Goal: Information Seeking & Learning: Check status

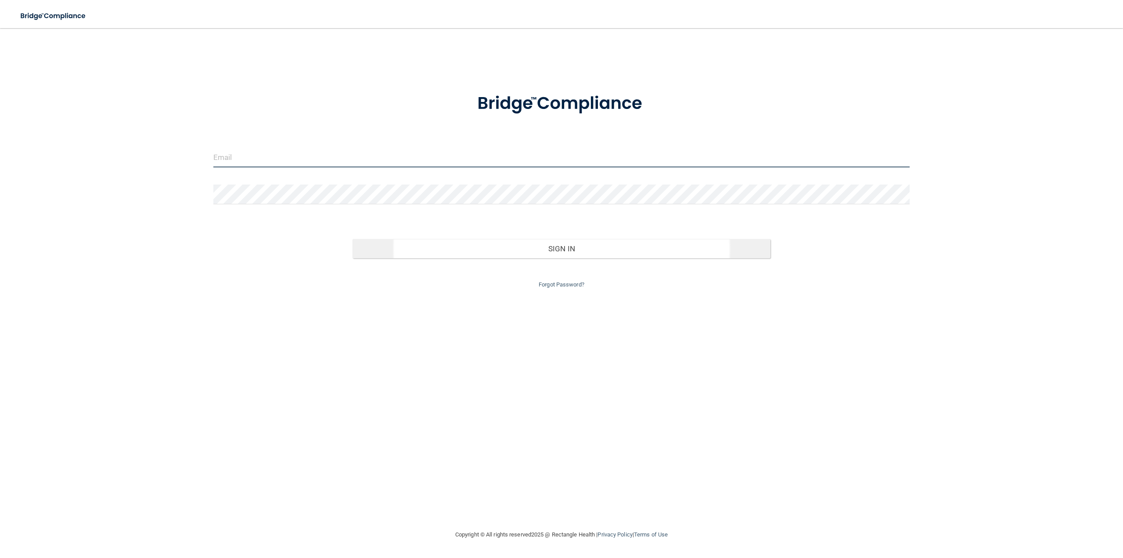
type input "[EMAIL_ADDRESS][DOMAIN_NAME]"
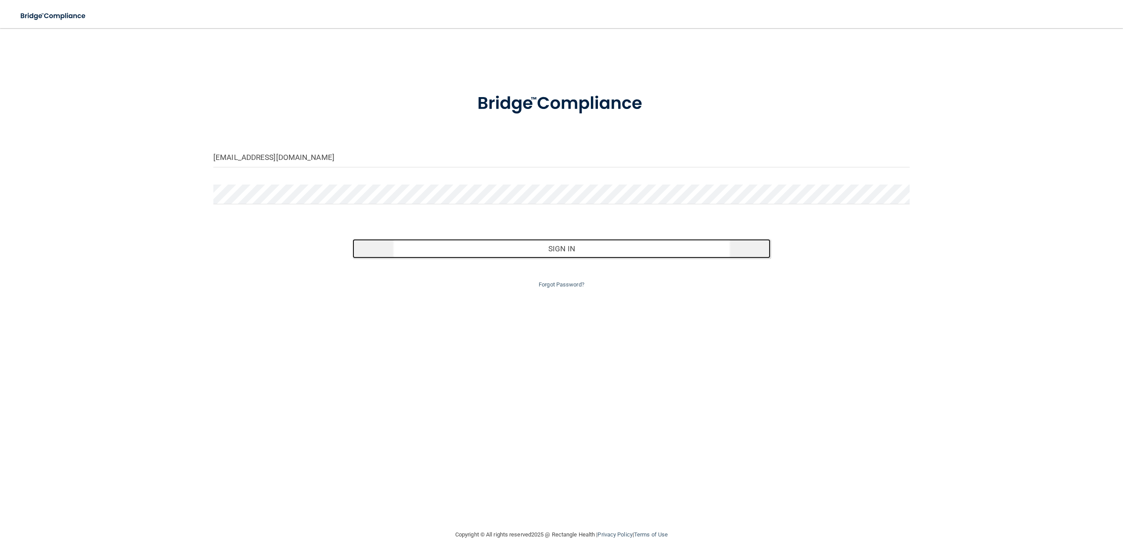
click at [496, 243] on button "Sign In" at bounding box center [562, 248] width 418 height 19
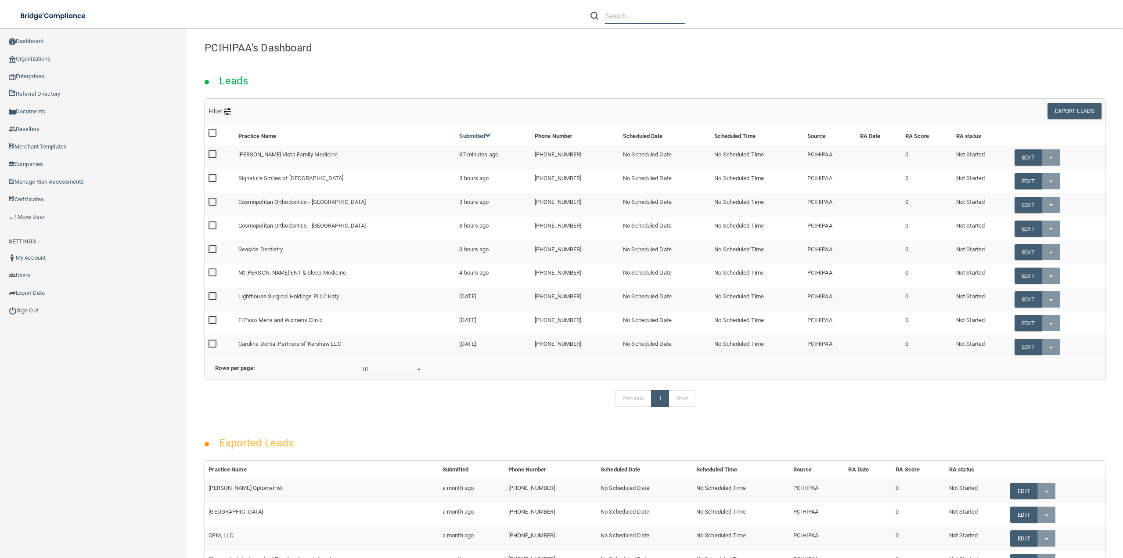
click at [669, 18] on input "text" at bounding box center [645, 16] width 80 height 16
paste input "Associated Dentists - [GEOGRAPHIC_DATA][PERSON_NAME]"
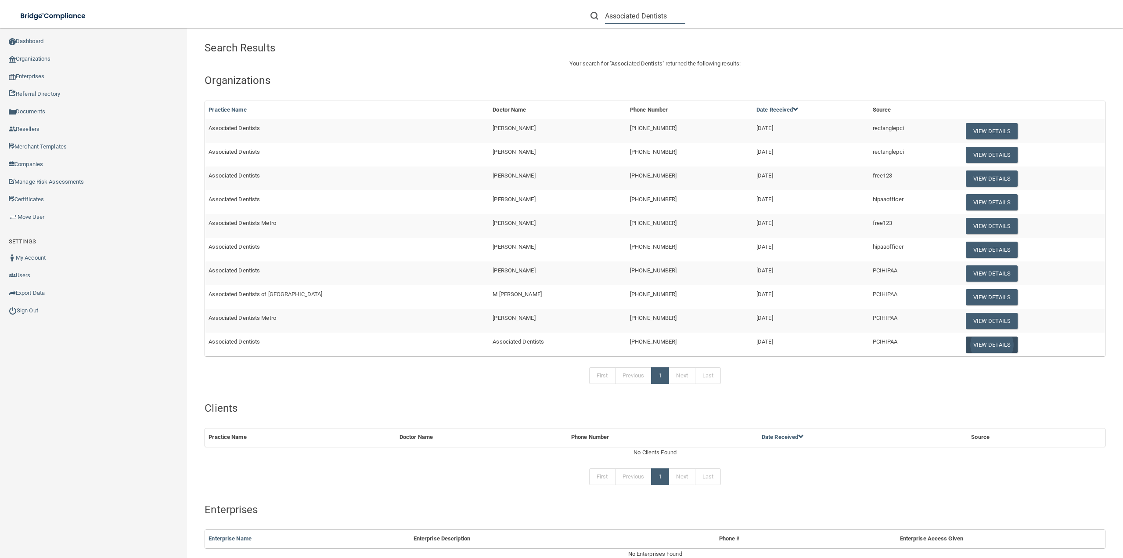
type input "Associated Dentists"
click at [973, 344] on button "View Details" at bounding box center [992, 344] width 52 height 16
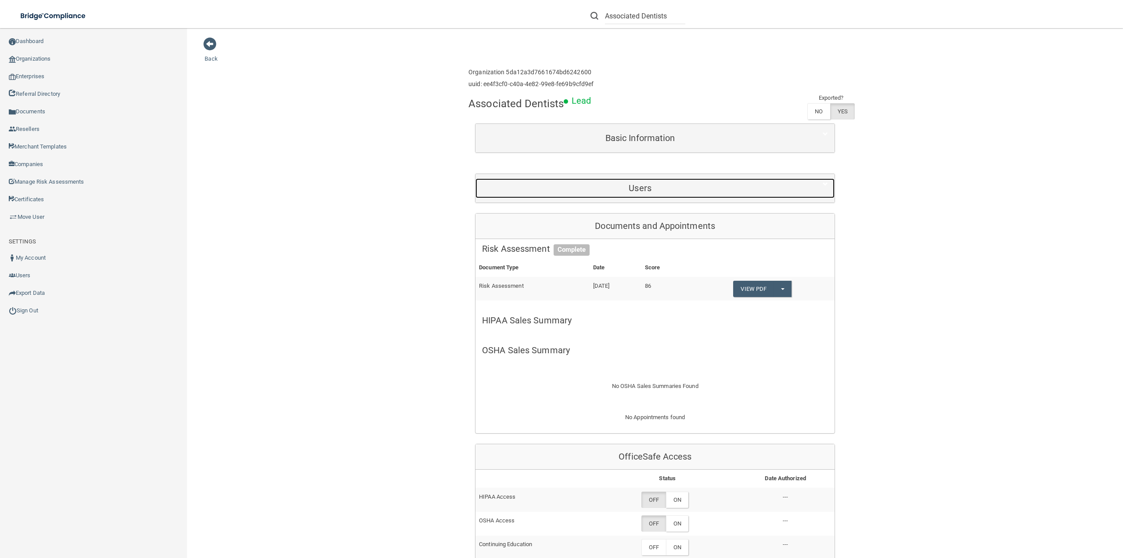
click at [678, 185] on h5 "Users" at bounding box center [640, 188] width 316 height 10
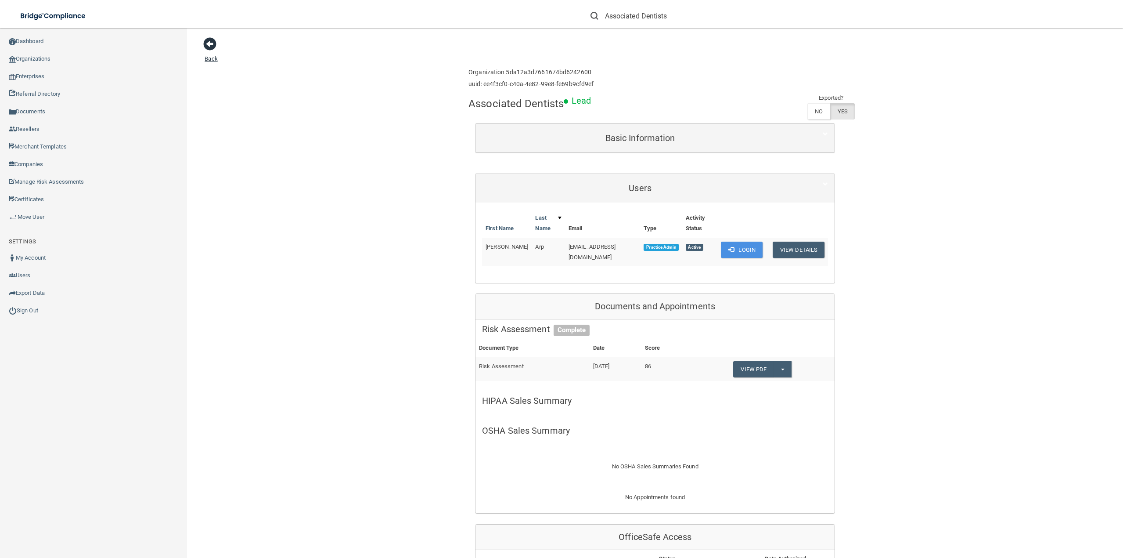
click at [214, 44] on span at bounding box center [209, 43] width 13 height 13
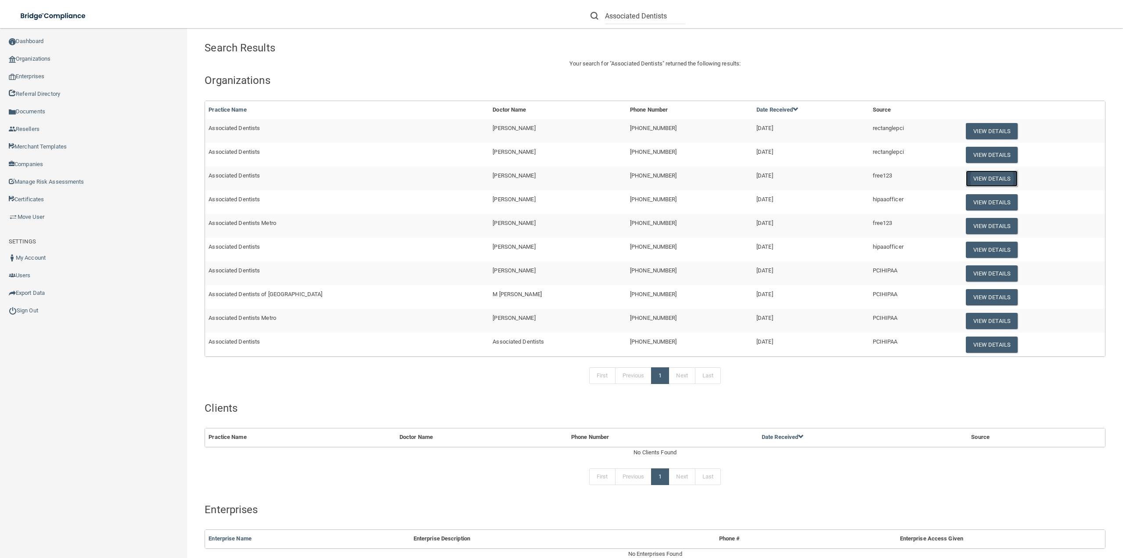
click at [966, 183] on button "View Details" at bounding box center [992, 178] width 52 height 16
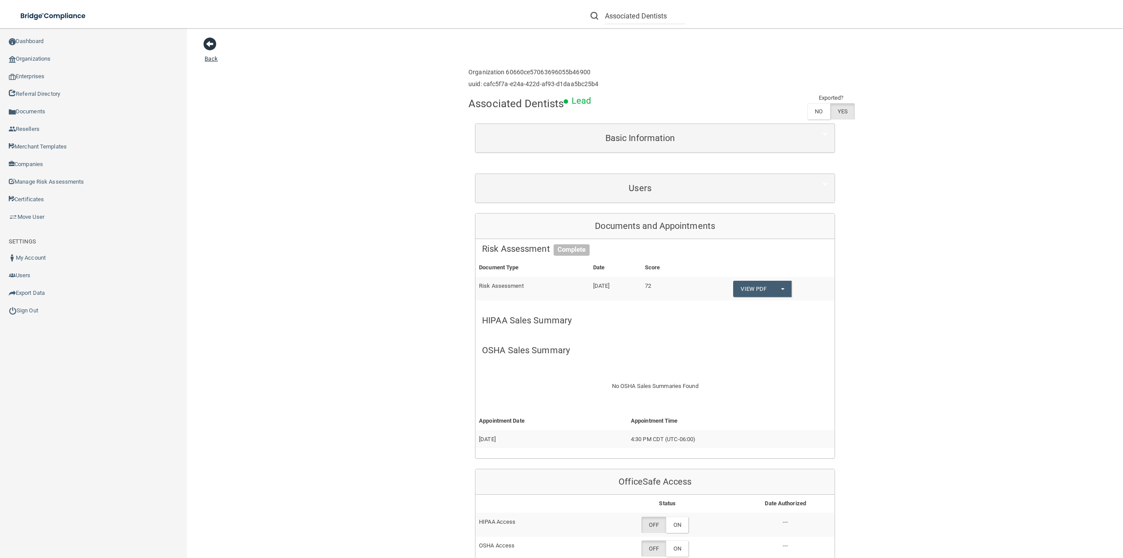
click at [213, 45] on span at bounding box center [209, 43] width 13 height 13
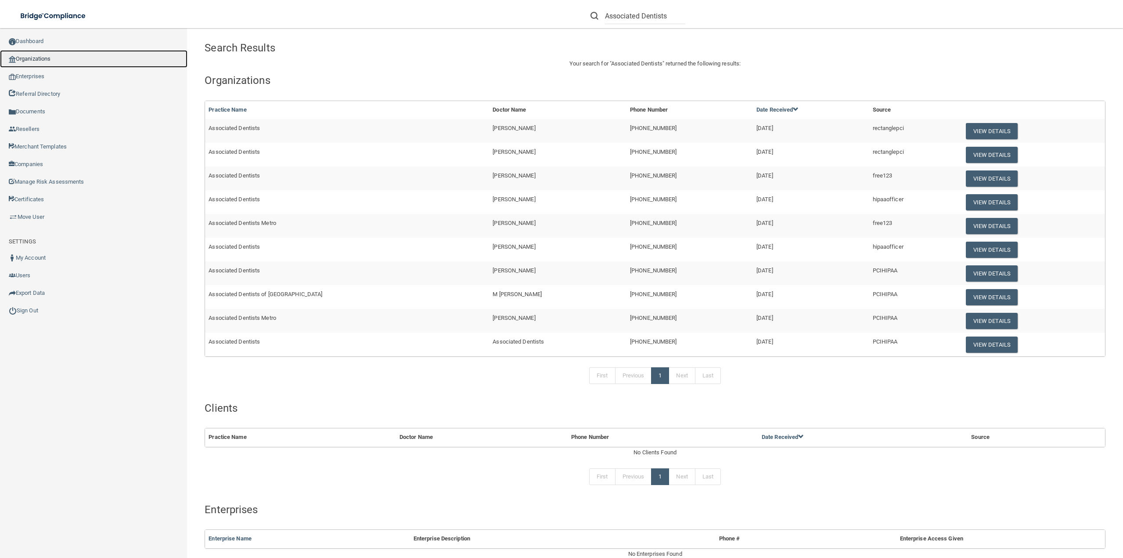
click at [43, 54] on link "Organizations" at bounding box center [94, 59] width 188 height 18
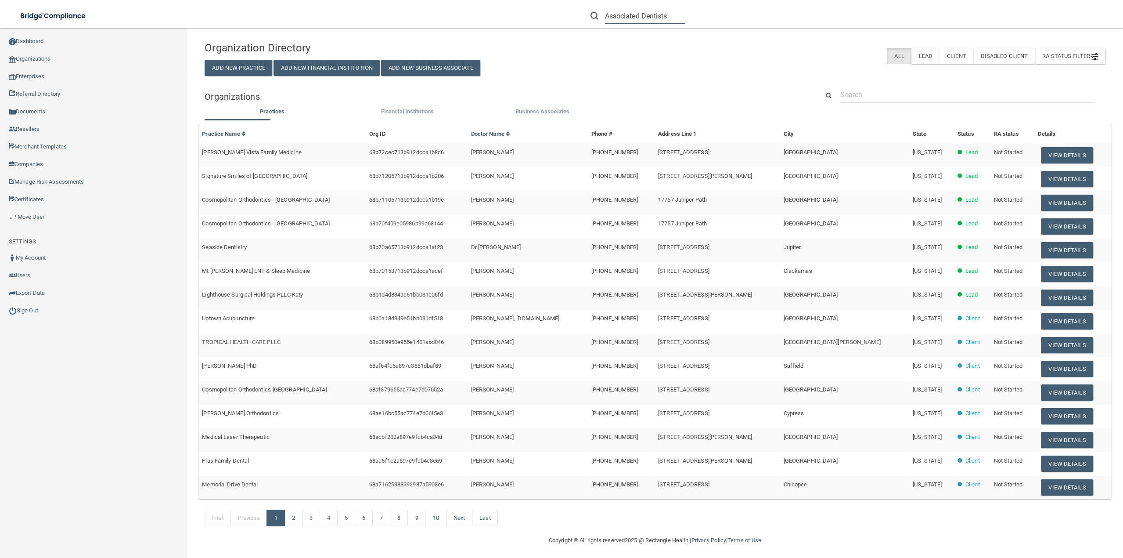
click at [659, 18] on input "Associated Dentists" at bounding box center [645, 16] width 80 height 16
click at [836, 98] on div at bounding box center [967, 95] width 267 height 16
click at [840, 94] on input "text" at bounding box center [967, 95] width 254 height 16
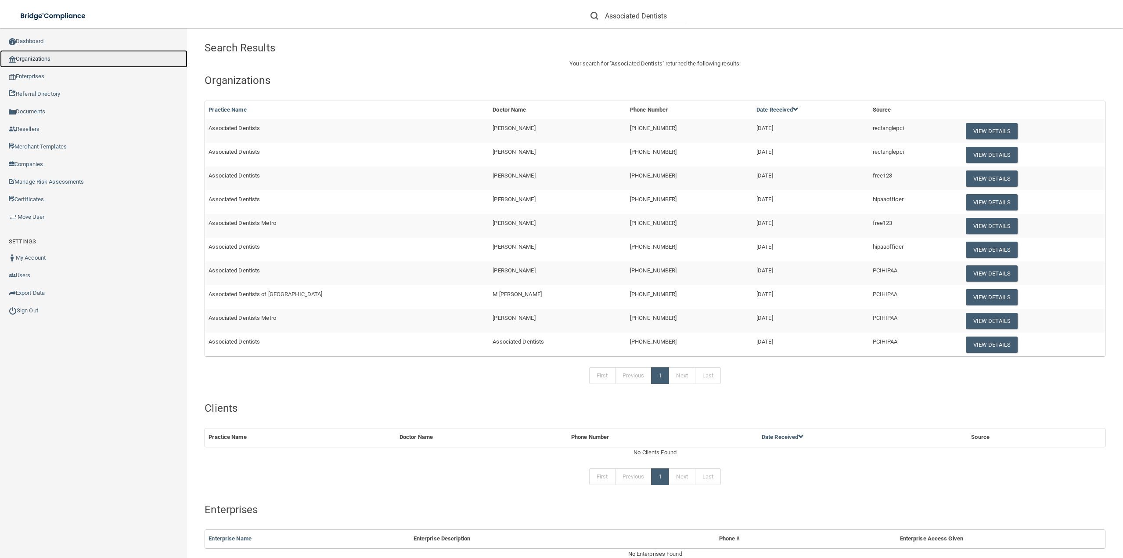
click at [36, 59] on link "Organizations" at bounding box center [94, 59] width 188 height 18
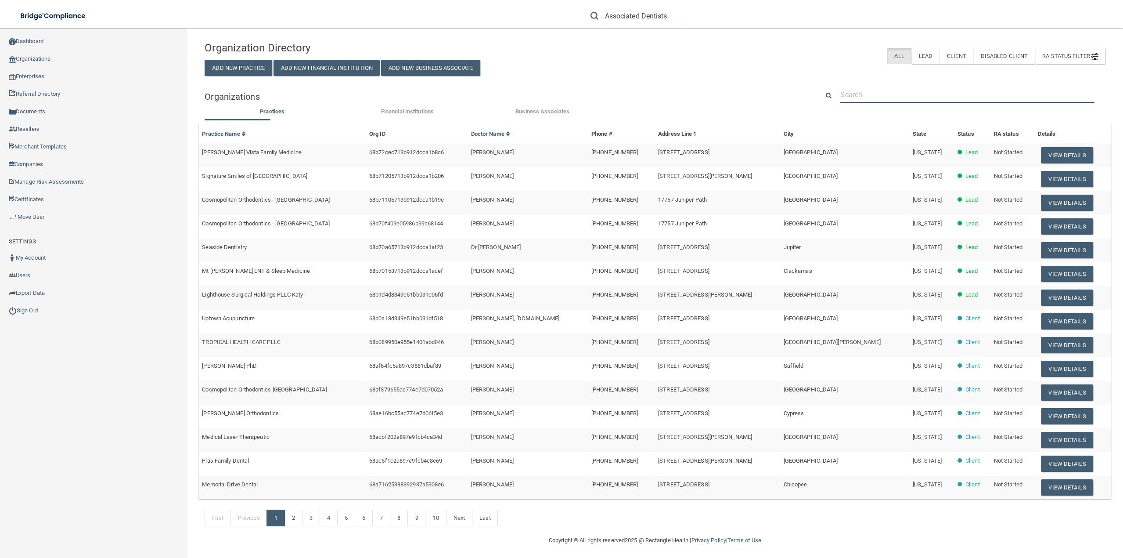
click at [882, 95] on input "text" at bounding box center [967, 95] width 254 height 16
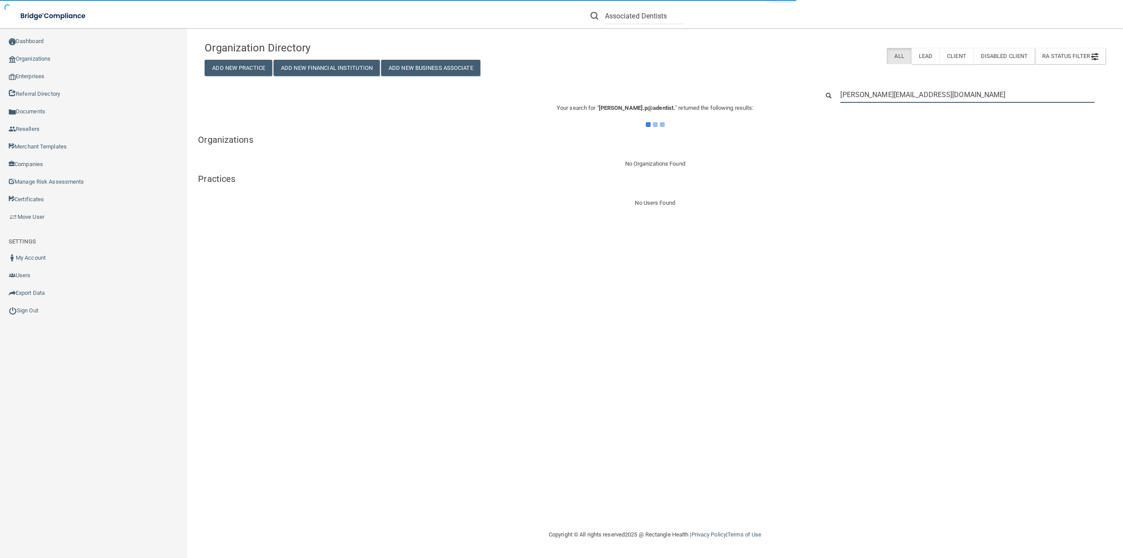
type input "[PERSON_NAME][EMAIL_ADDRESS][DOMAIN_NAME]"
click at [901, 94] on input "[PERSON_NAME][EMAIL_ADDRESS][DOMAIN_NAME]" at bounding box center [967, 95] width 254 height 16
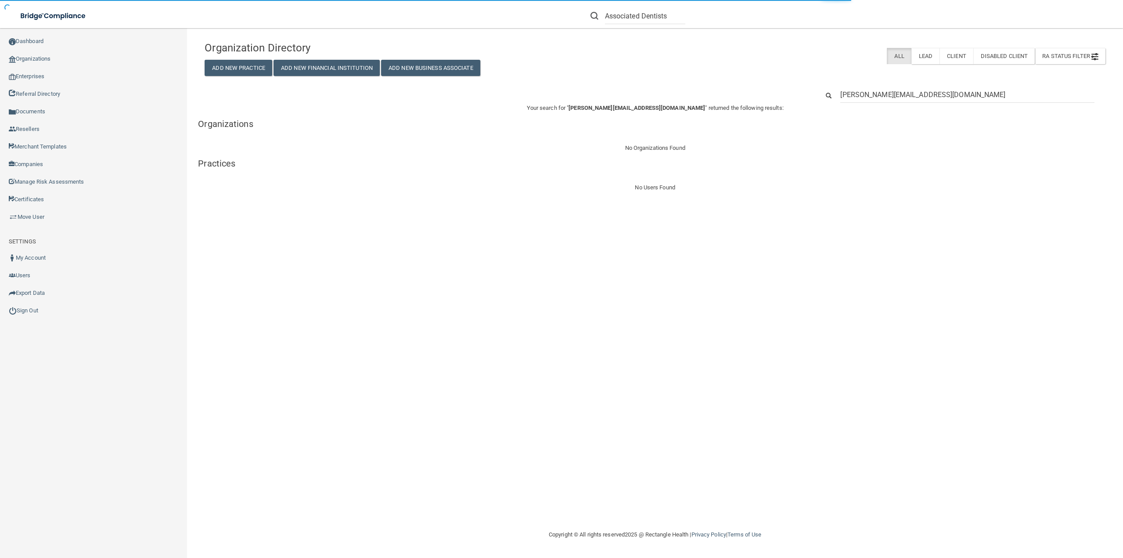
click at [901, 94] on input "[PERSON_NAME][EMAIL_ADDRESS][DOMAIN_NAME]" at bounding box center [967, 95] width 254 height 16
type input "[PERSON_NAME][EMAIL_ADDRESS][DOMAIN_NAME]"
click at [663, 17] on input "Associated Dentists" at bounding box center [645, 16] width 80 height 16
paste input "[PERSON_NAME][EMAIL_ADDRESS][DOMAIN_NAME]"
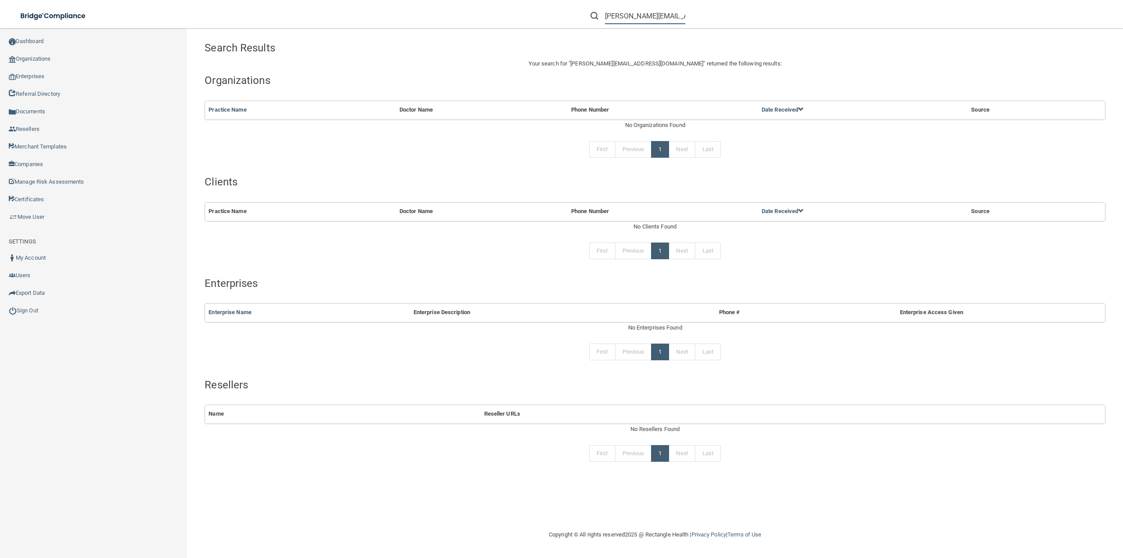
click at [670, 16] on input "[PERSON_NAME][EMAIL_ADDRESS][DOMAIN_NAME]" at bounding box center [645, 16] width 80 height 16
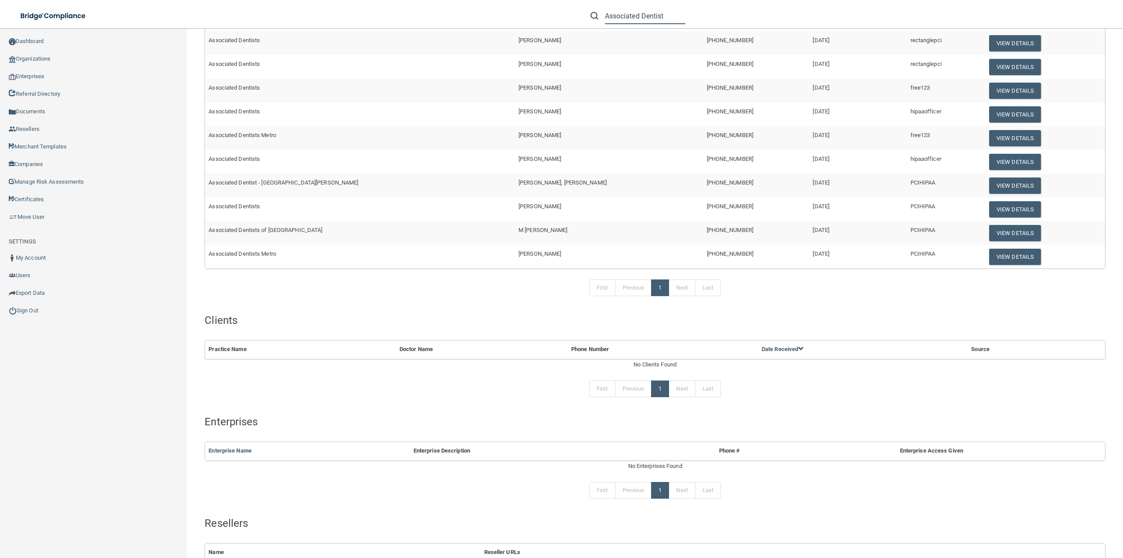
scroll to position [44, 0]
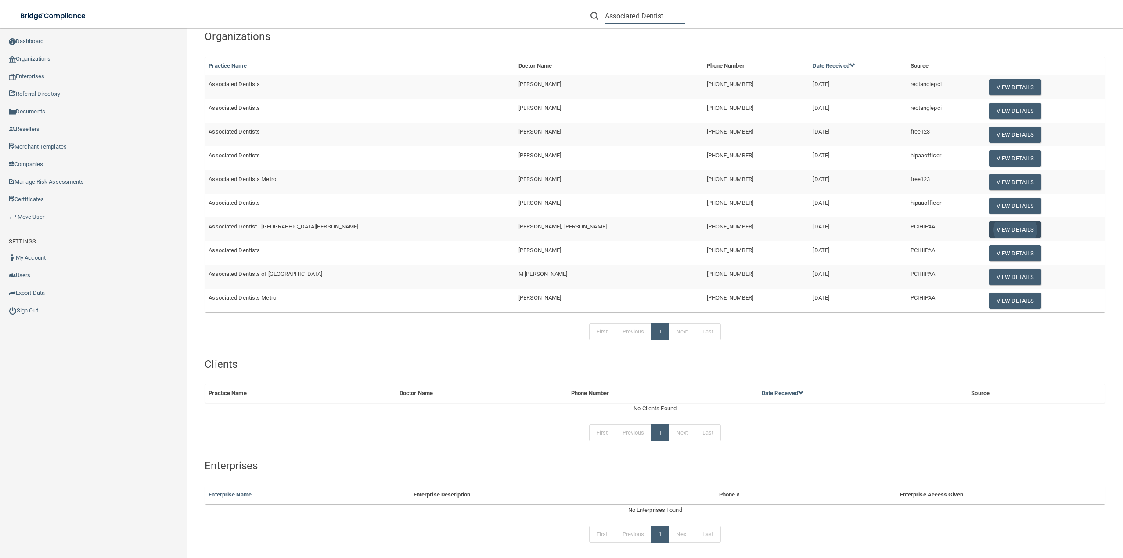
type input "Associated Dentist"
click at [989, 227] on button "View Details" at bounding box center [1015, 229] width 52 height 16
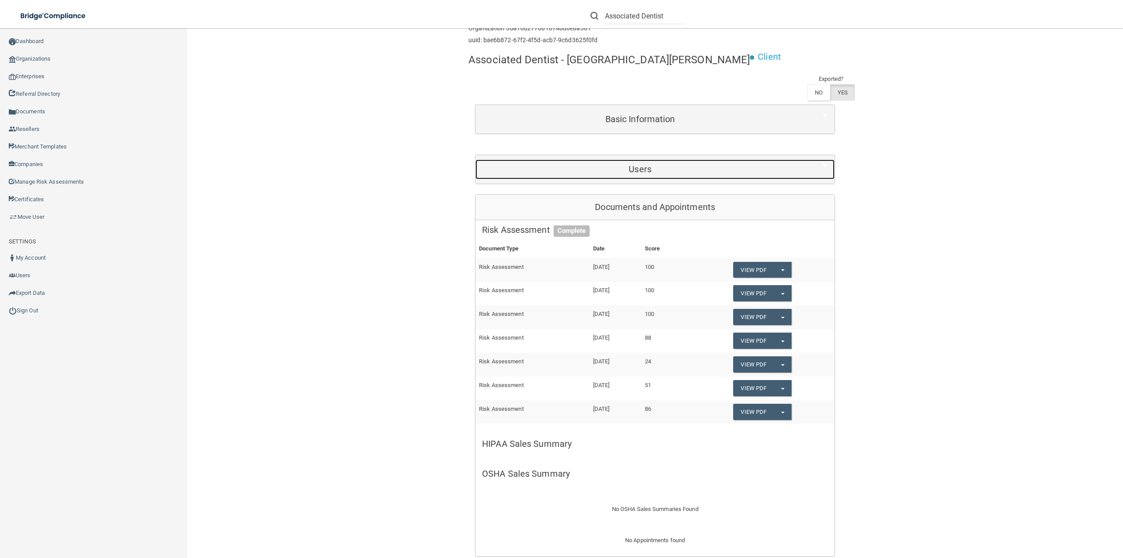
click at [646, 164] on h5 "Users" at bounding box center [640, 169] width 316 height 10
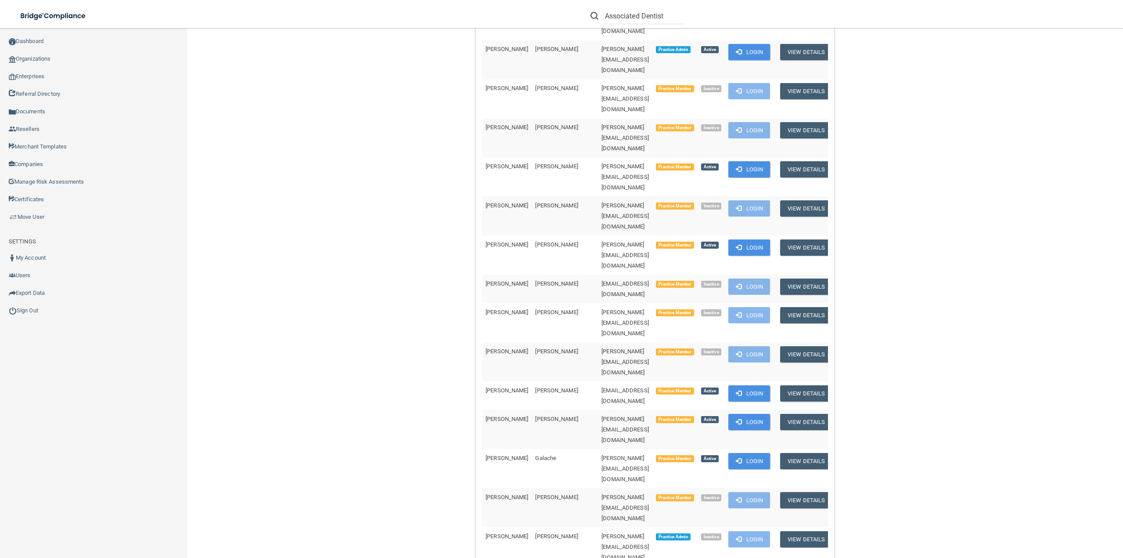
scroll to position [1281, 0]
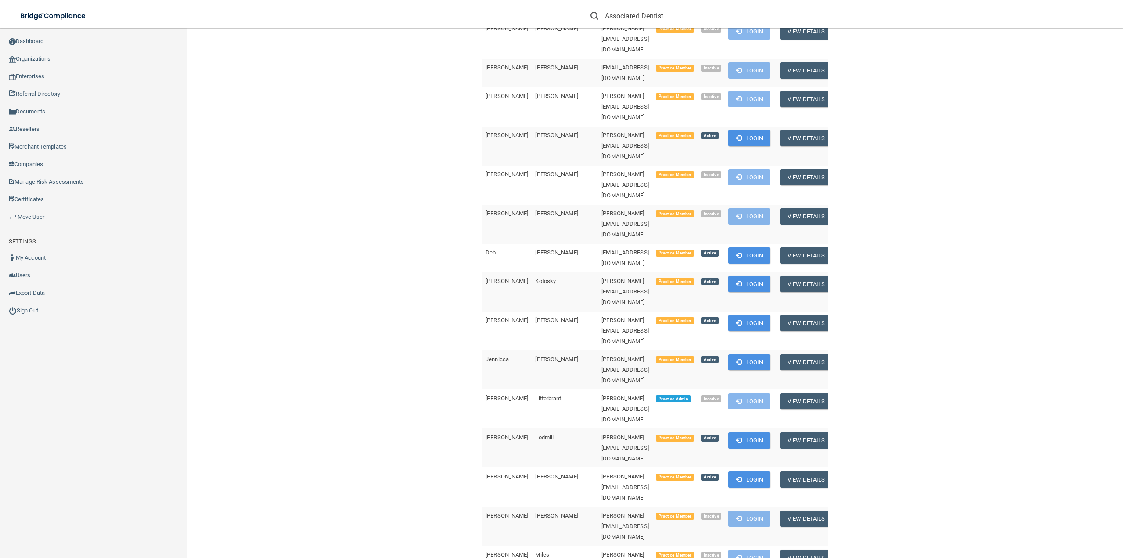
click at [35, 309] on link "Sign Out" at bounding box center [94, 311] width 188 height 18
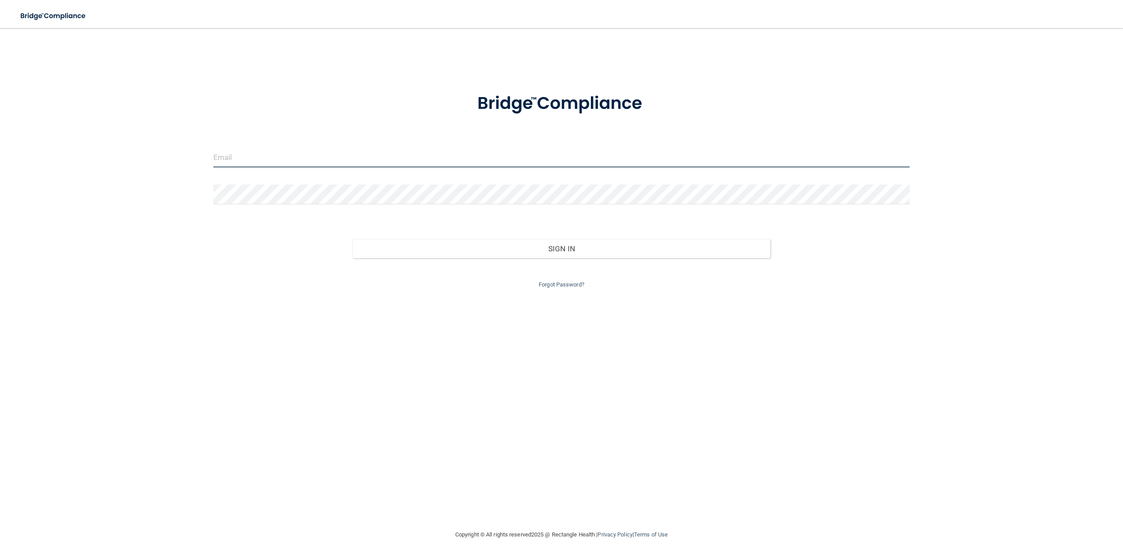
type input "[EMAIL_ADDRESS][DOMAIN_NAME]"
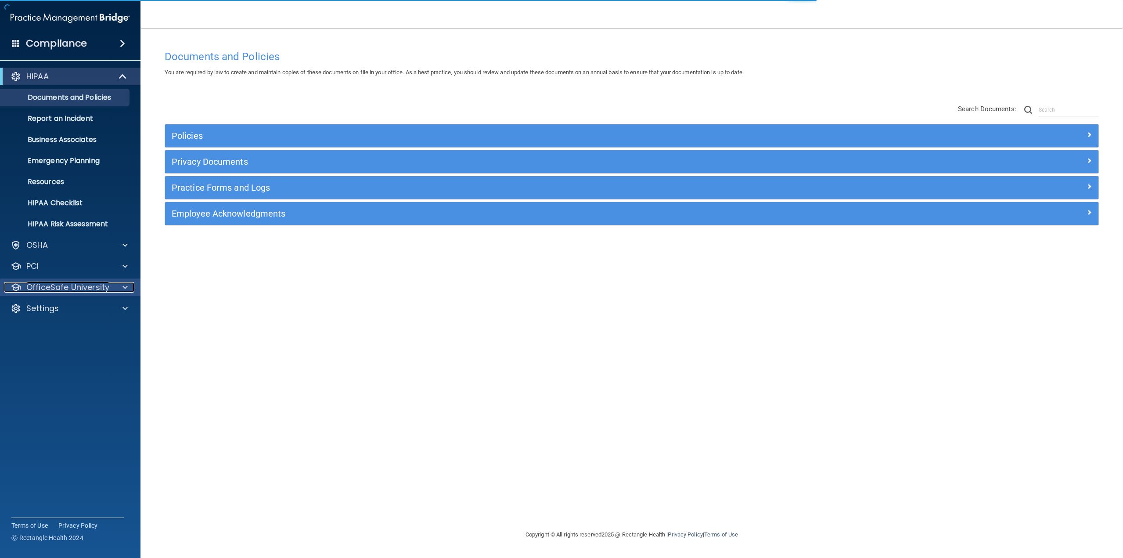
click at [119, 283] on div at bounding box center [124, 287] width 22 height 11
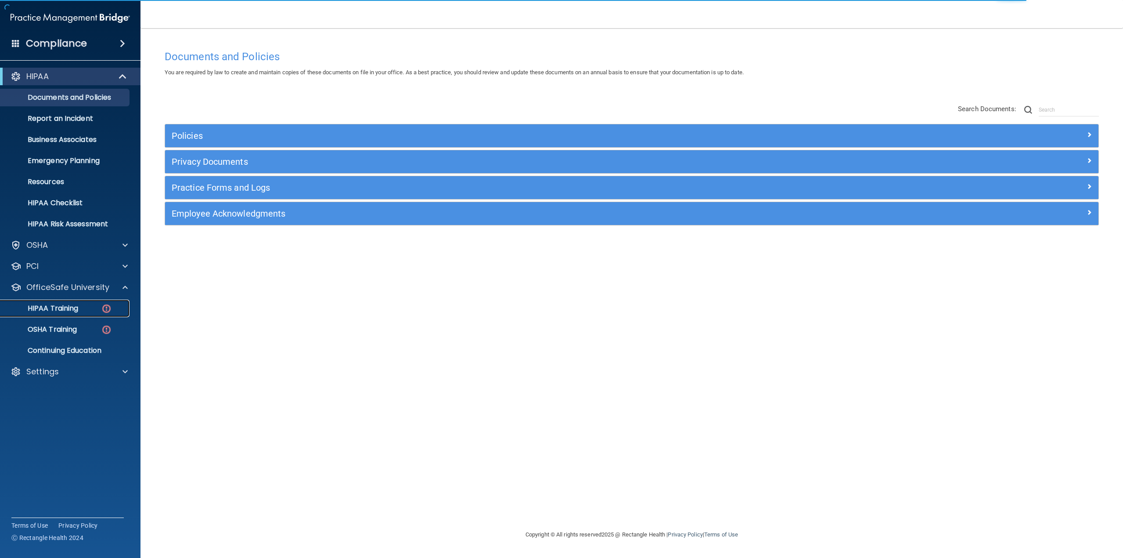
click at [69, 308] on p "HIPAA Training" at bounding box center [42, 308] width 72 height 9
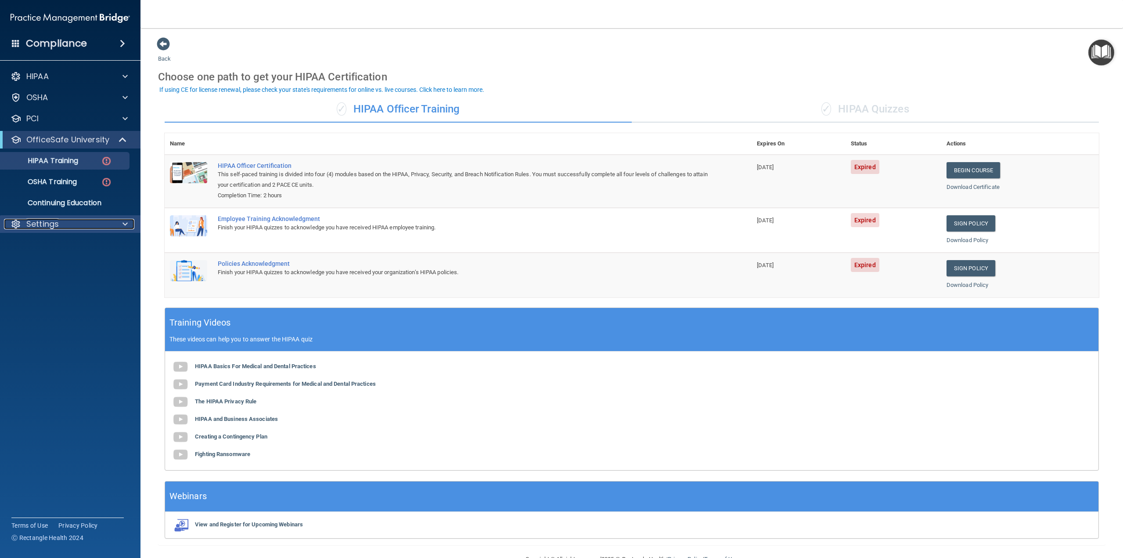
click at [58, 224] on p "Settings" at bounding box center [42, 224] width 32 height 11
click at [55, 271] on p "My Users" at bounding box center [66, 266] width 120 height 9
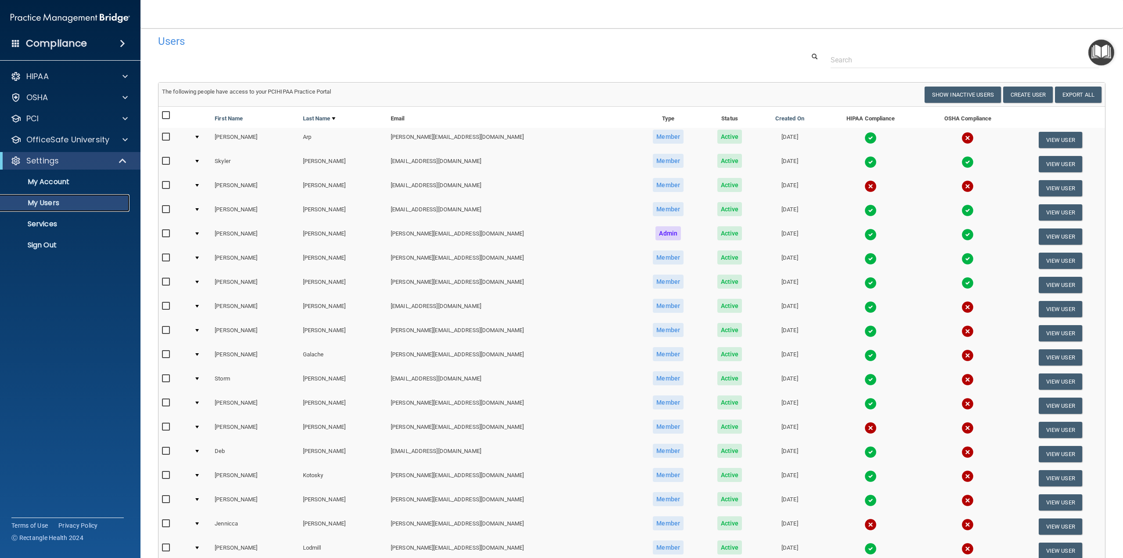
scroll to position [169, 0]
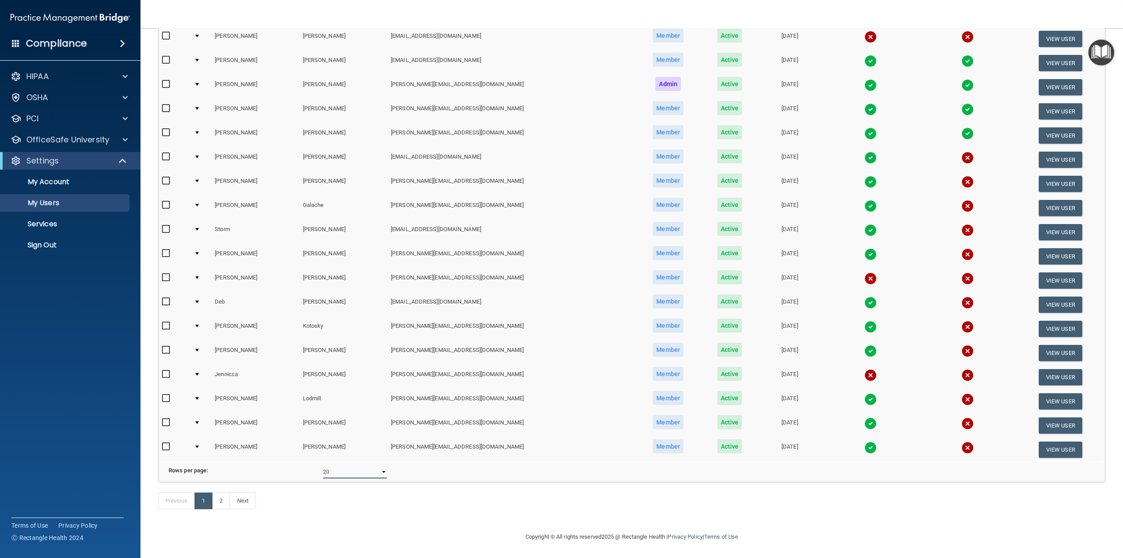
click at [350, 465] on select "10 20 30 40 all" at bounding box center [355, 471] width 64 height 13
select select "36"
click at [323, 465] on select "10 20 30 40 all" at bounding box center [355, 471] width 64 height 13
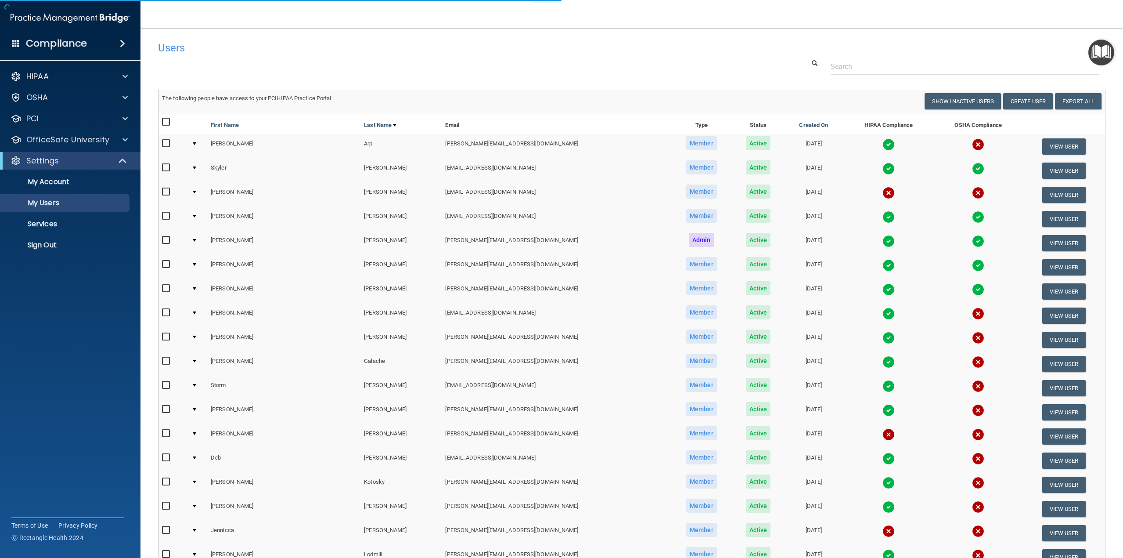
click at [462, 58] on div "Users" at bounding box center [431, 48] width 560 height 22
click at [1062, 191] on button "View User" at bounding box center [1063, 195] width 43 height 16
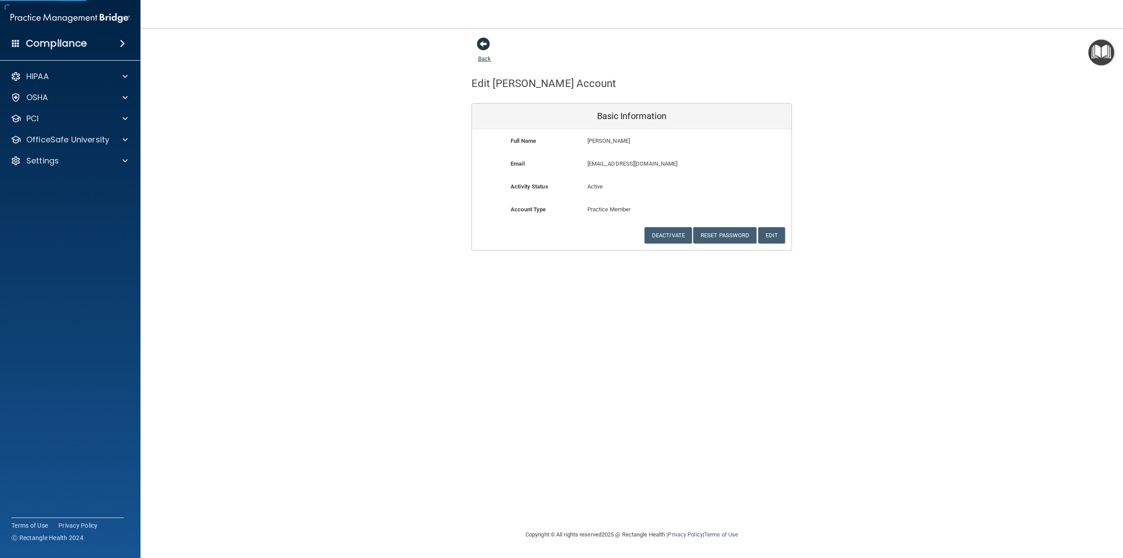
click at [486, 47] on span at bounding box center [483, 43] width 13 height 13
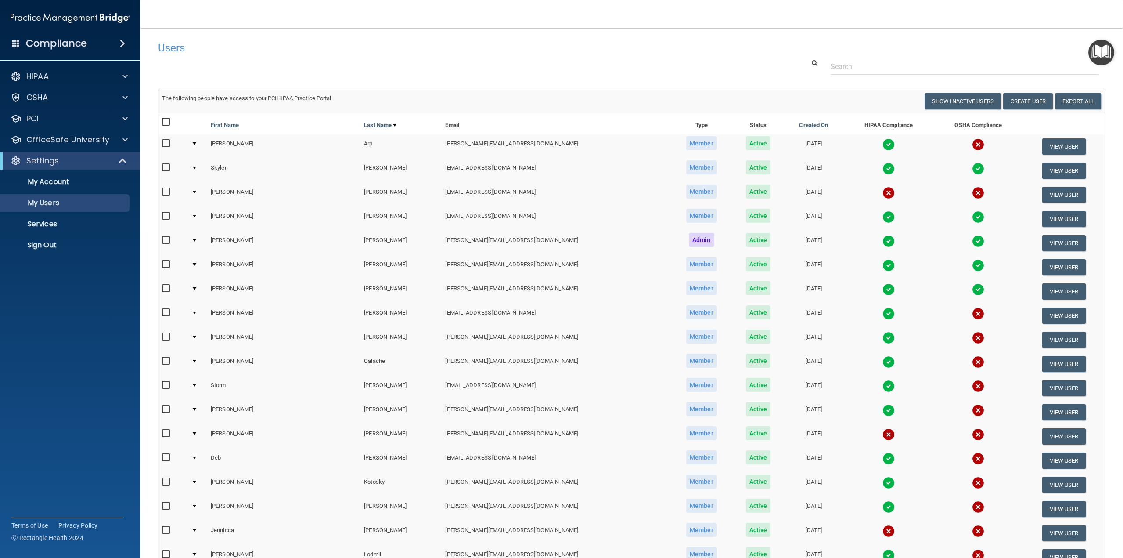
click at [883, 190] on img at bounding box center [889, 193] width 12 height 12
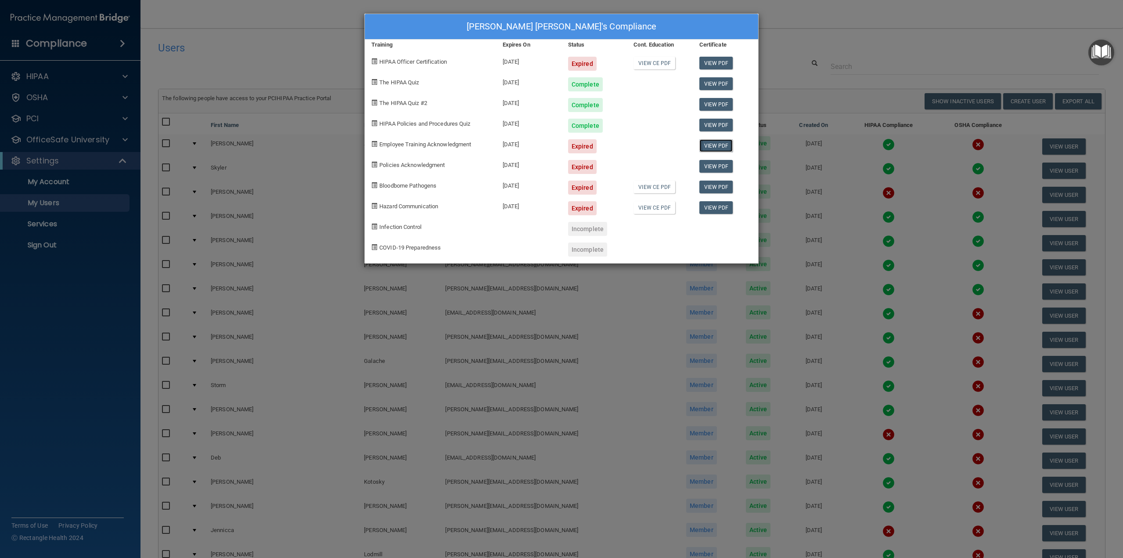
click at [710, 143] on link "View PDF" at bounding box center [717, 145] width 34 height 13
click at [819, 27] on div "Thatcher Brittany's Compliance Training Expires On Status Cont. Education Certi…" at bounding box center [561, 279] width 1123 height 558
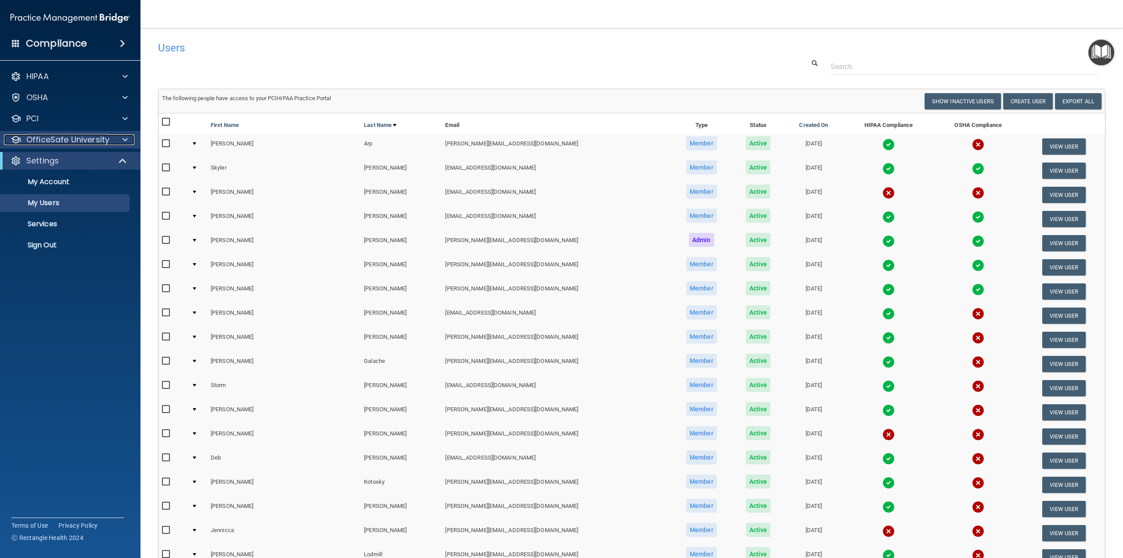
click at [73, 142] on p "OfficeSafe University" at bounding box center [67, 139] width 83 height 11
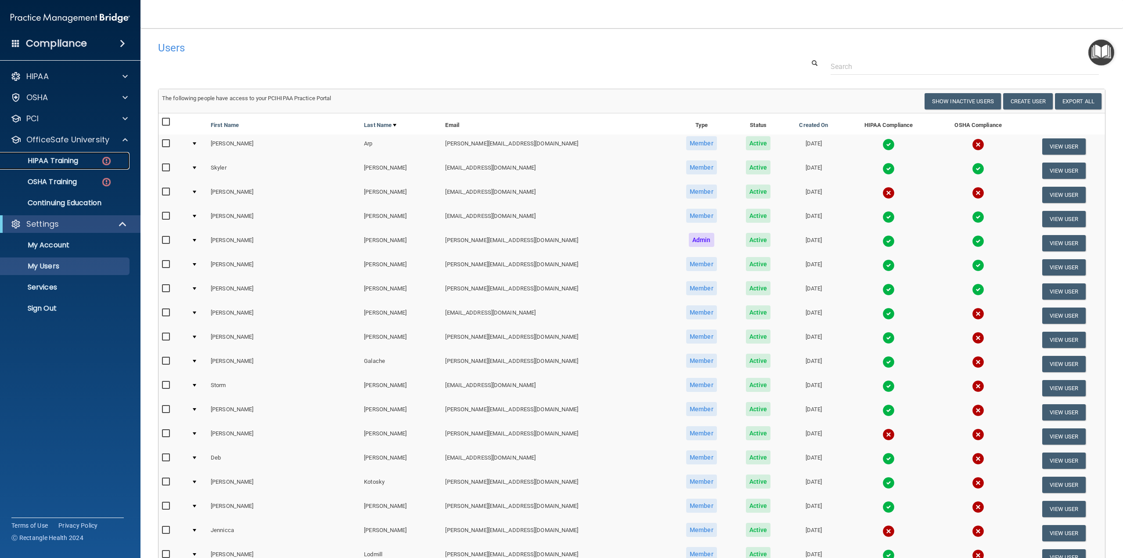
click at [55, 160] on p "HIPAA Training" at bounding box center [42, 160] width 72 height 9
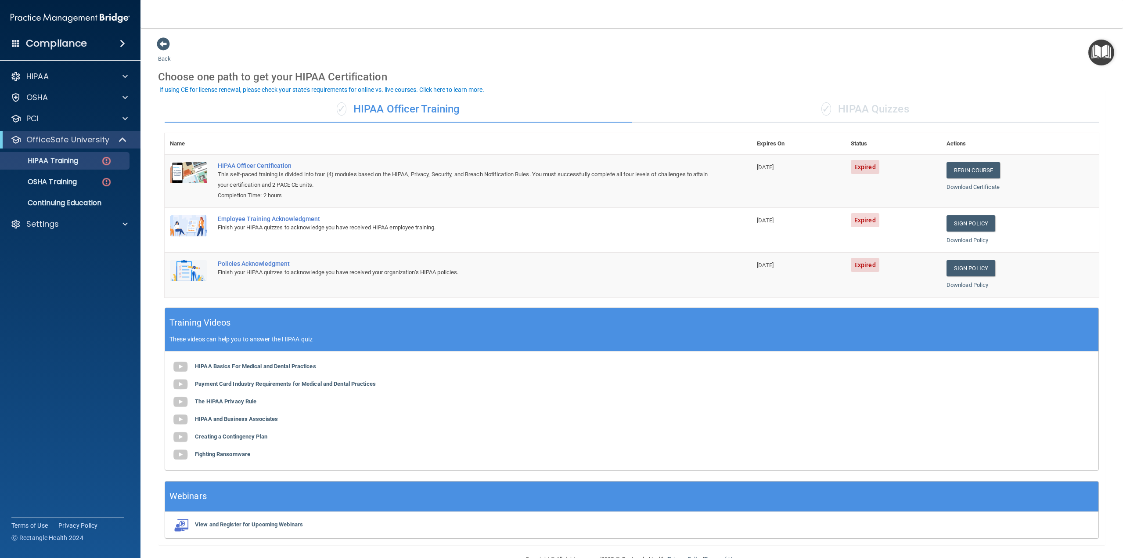
click at [889, 107] on div "✓ HIPAA Quizzes" at bounding box center [865, 109] width 467 height 26
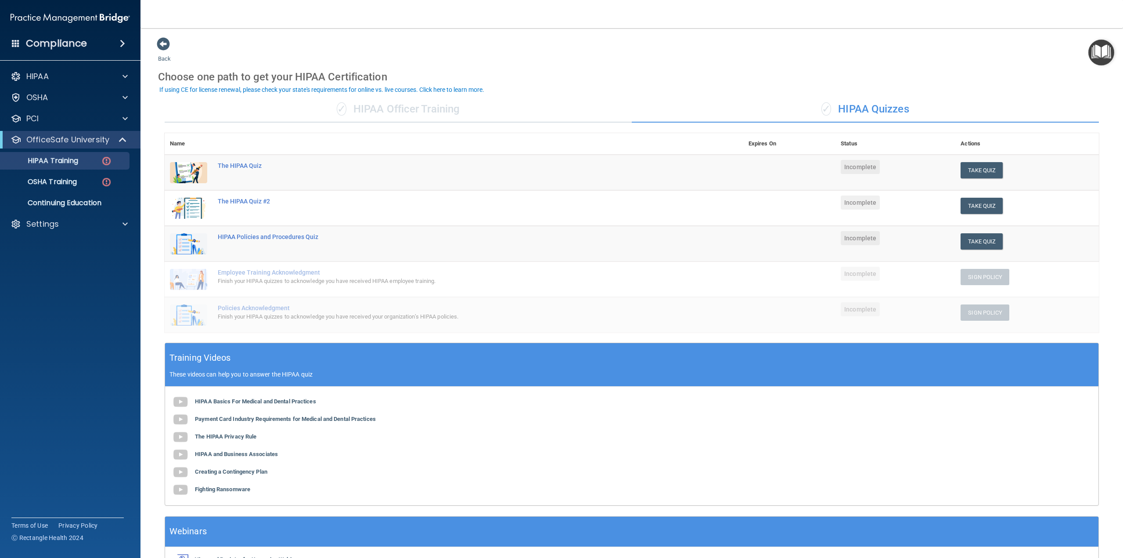
click at [393, 115] on div "✓ HIPAA Officer Training" at bounding box center [398, 109] width 467 height 26
